Goal: Task Accomplishment & Management: Use online tool/utility

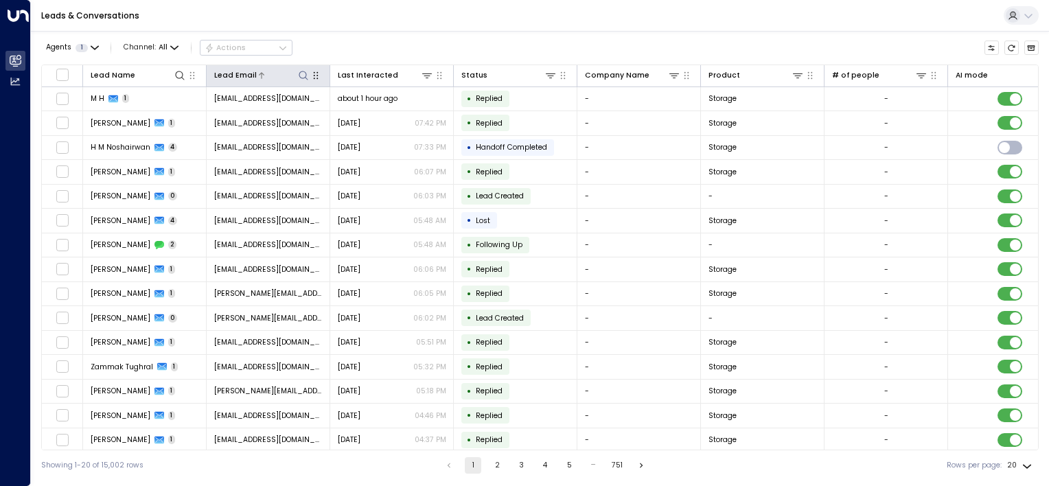
click at [305, 76] on icon at bounding box center [303, 75] width 11 height 11
type input "**********"
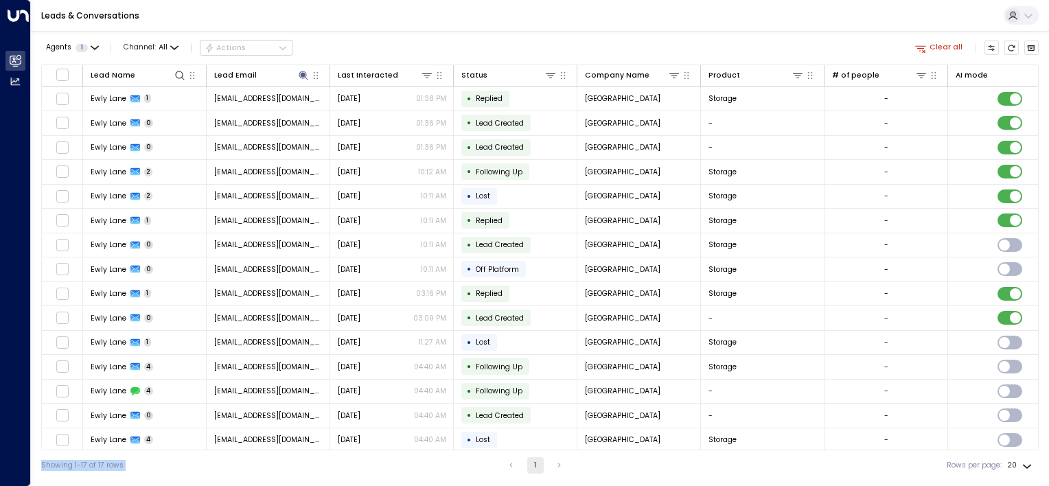
scroll to position [51, 0]
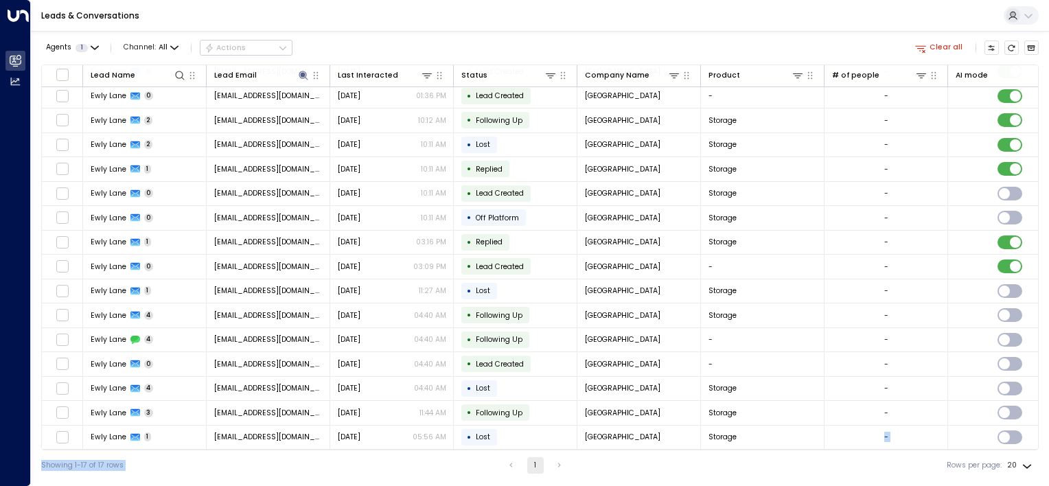
drag, startPoint x: 722, startPoint y: 450, endPoint x: 789, endPoint y: 448, distance: 67.3
click at [789, 448] on div "Agents 1 Channel: All Actions Clear all Lead Name Lead Email Last Interacted St…" at bounding box center [540, 256] width 998 height 450
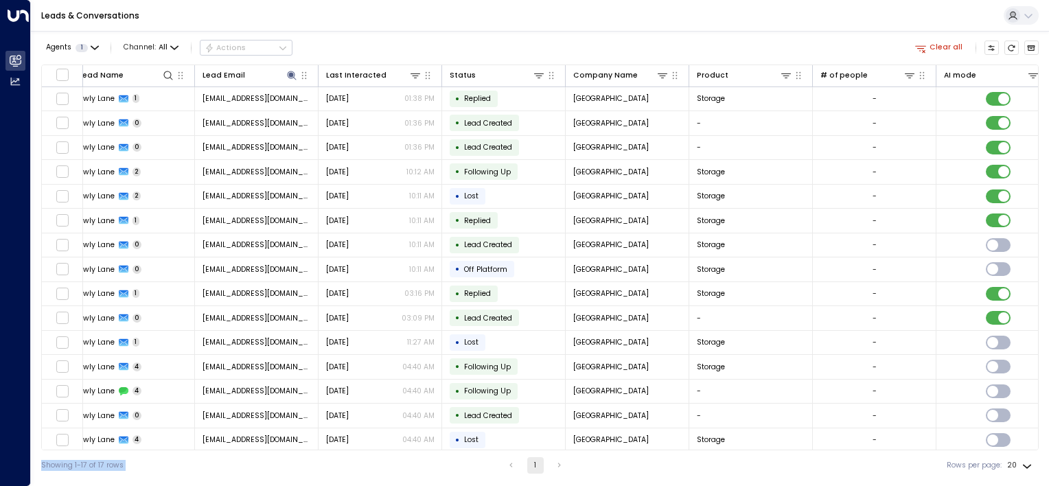
scroll to position [0, 0]
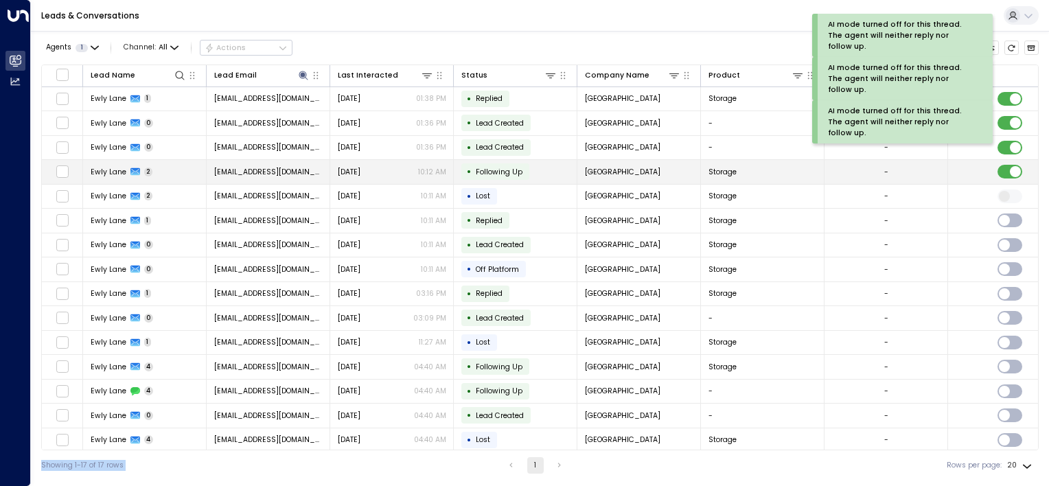
click at [1007, 163] on td at bounding box center [1010, 172] width 124 height 24
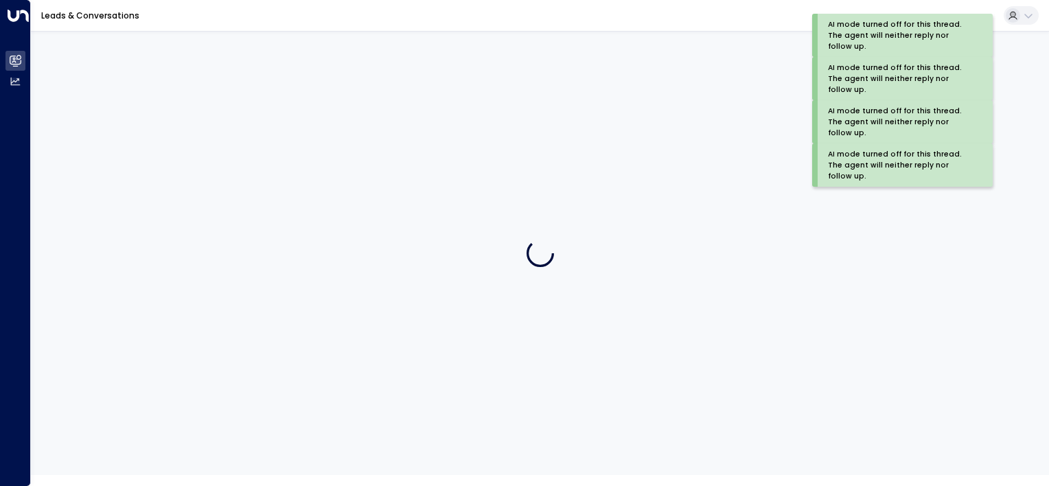
drag, startPoint x: 1013, startPoint y: 148, endPoint x: 1011, endPoint y: 141, distance: 7.8
click at [1013, 146] on div "AI mode turned off for this thread. The agent will neither reply nor follow up.…" at bounding box center [524, 237] width 1049 height 475
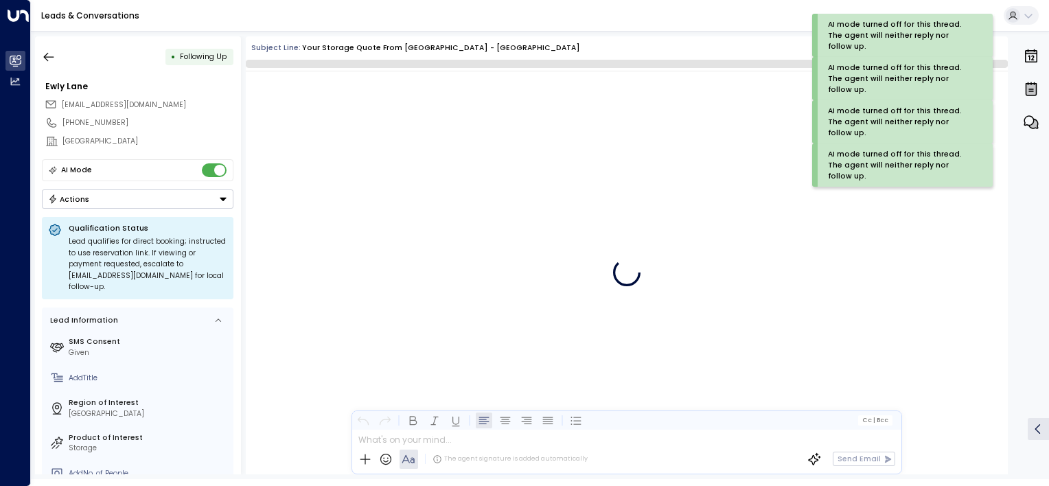
scroll to position [2414, 0]
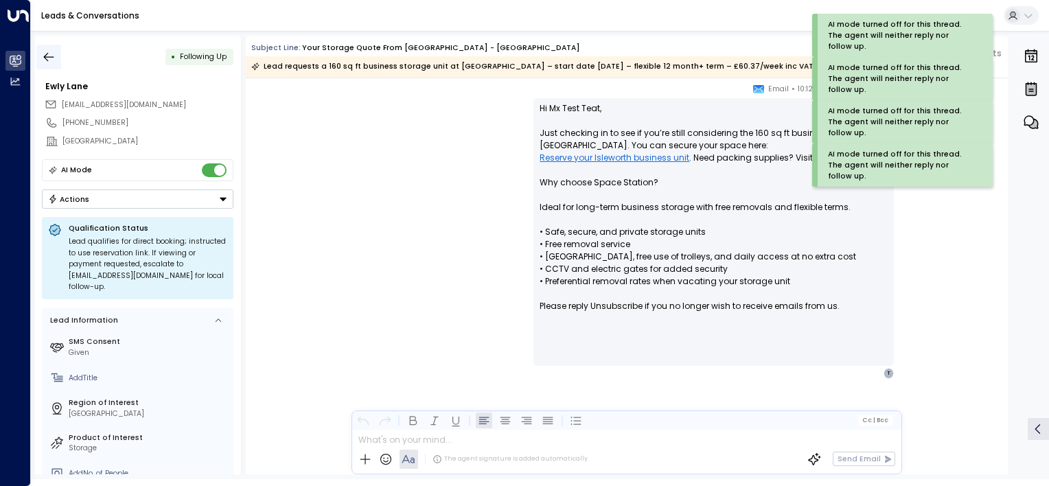
click at [41, 54] on button "button" at bounding box center [48, 57] width 25 height 25
